Goal: Task Accomplishment & Management: Complete application form

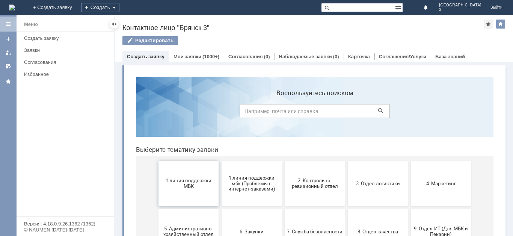
click at [177, 186] on span "1 линия поддержки МБК" at bounding box center [189, 183] width 56 height 11
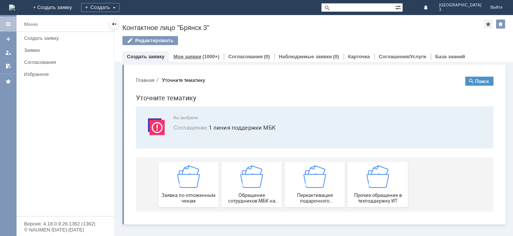
click at [191, 55] on link "Мои заявки" at bounding box center [187, 57] width 28 height 6
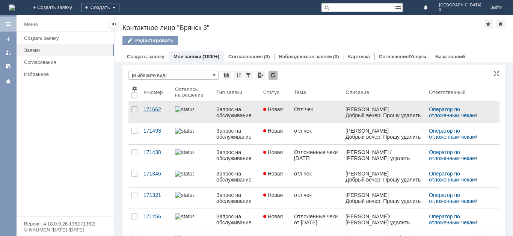
click at [157, 112] on div "171662" at bounding box center [156, 109] width 26 height 6
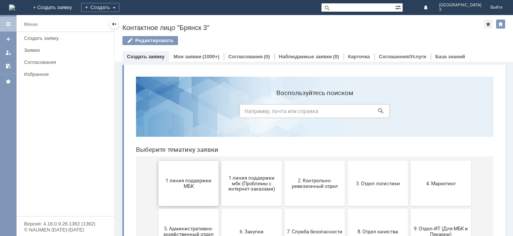
click at [185, 185] on span "1 линия поддержки МБК" at bounding box center [189, 183] width 56 height 11
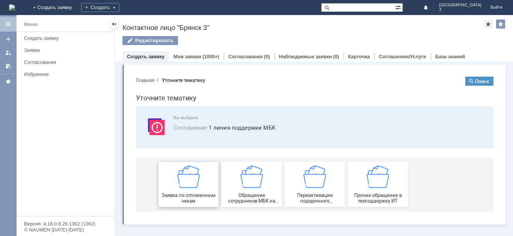
click at [185, 191] on div "Заявка по отложенным чекам" at bounding box center [189, 184] width 56 height 38
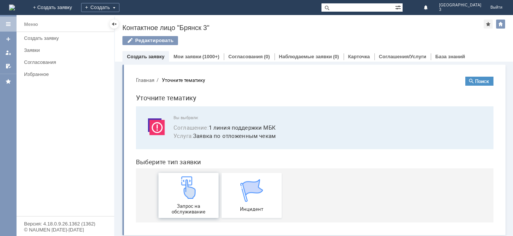
click at [184, 203] on span "Запрос на обслуживание" at bounding box center [189, 208] width 56 height 11
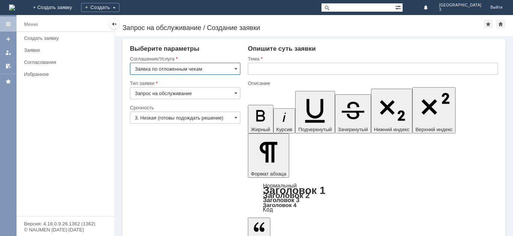
click at [179, 118] on input "3. Низкая (готовы подождать решение)" at bounding box center [185, 117] width 110 height 12
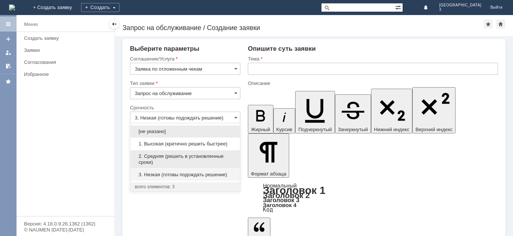
click at [164, 155] on span "2. Средняя (решить в установленные сроки)" at bounding box center [185, 159] width 101 height 12
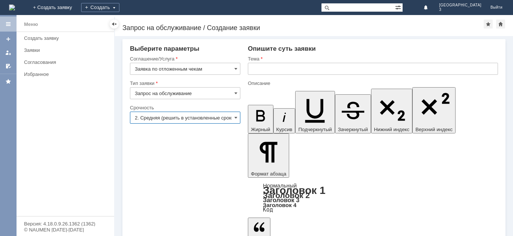
type input "2. Средняя (решить в установленные сроки)"
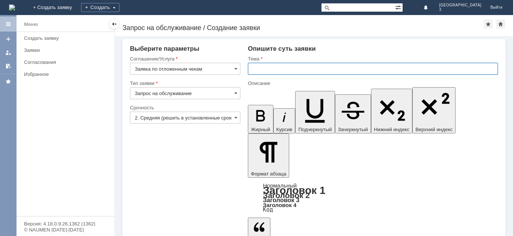
click at [259, 72] on input "text" at bounding box center [373, 69] width 250 height 12
type input "отл чек"
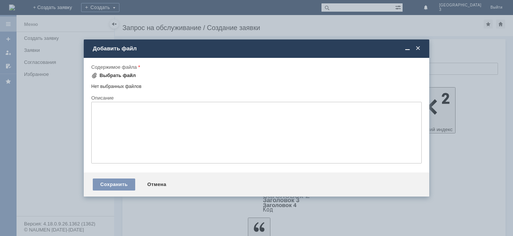
click at [95, 74] on span at bounding box center [94, 75] width 6 height 6
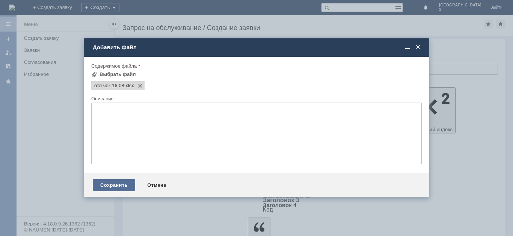
click at [125, 185] on div "Сохранить" at bounding box center [114, 185] width 42 height 12
